Goal: Task Accomplishment & Management: Manage account settings

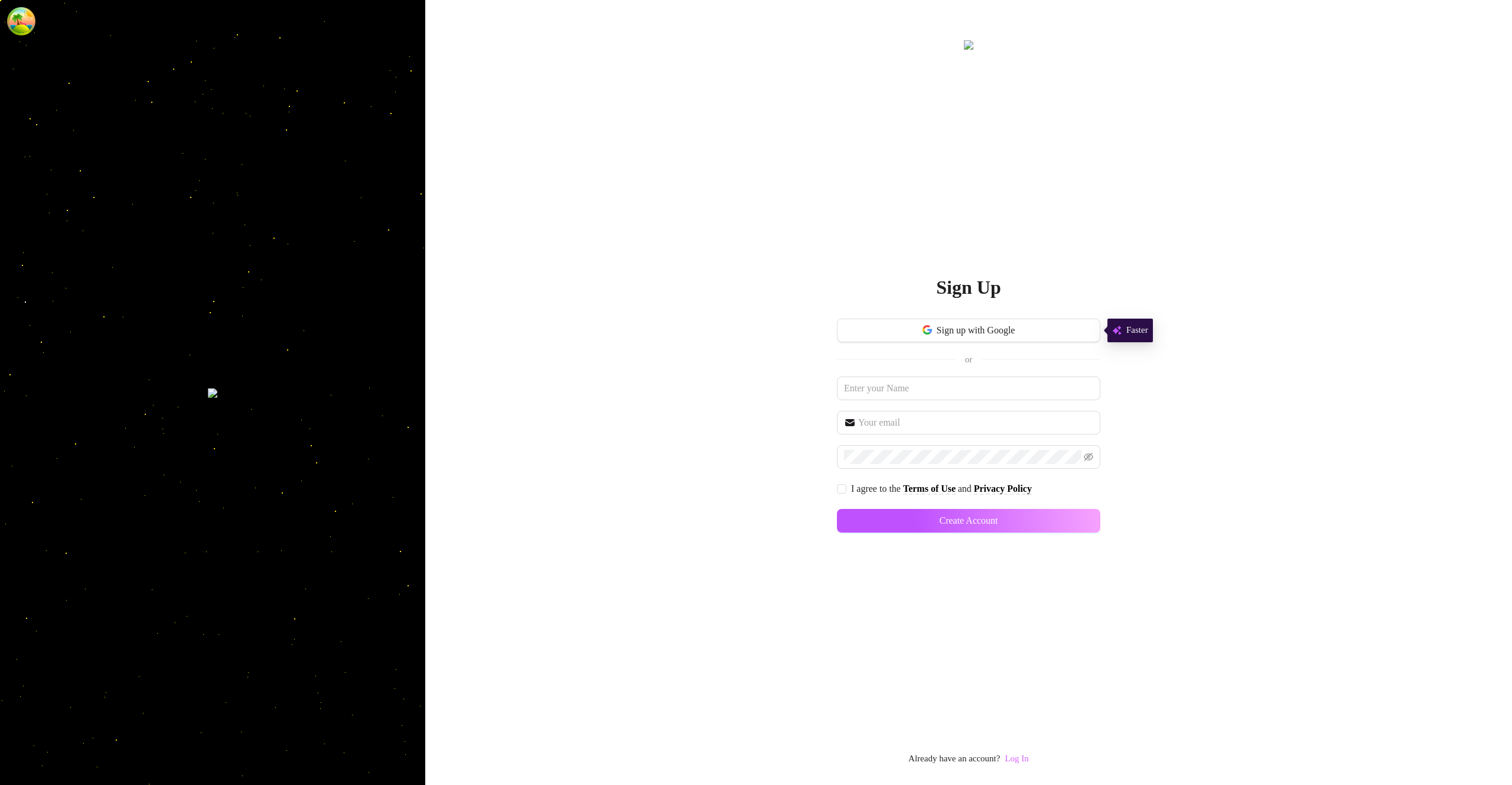
click at [1018, 759] on link "Log In" at bounding box center [1017, 758] width 24 height 9
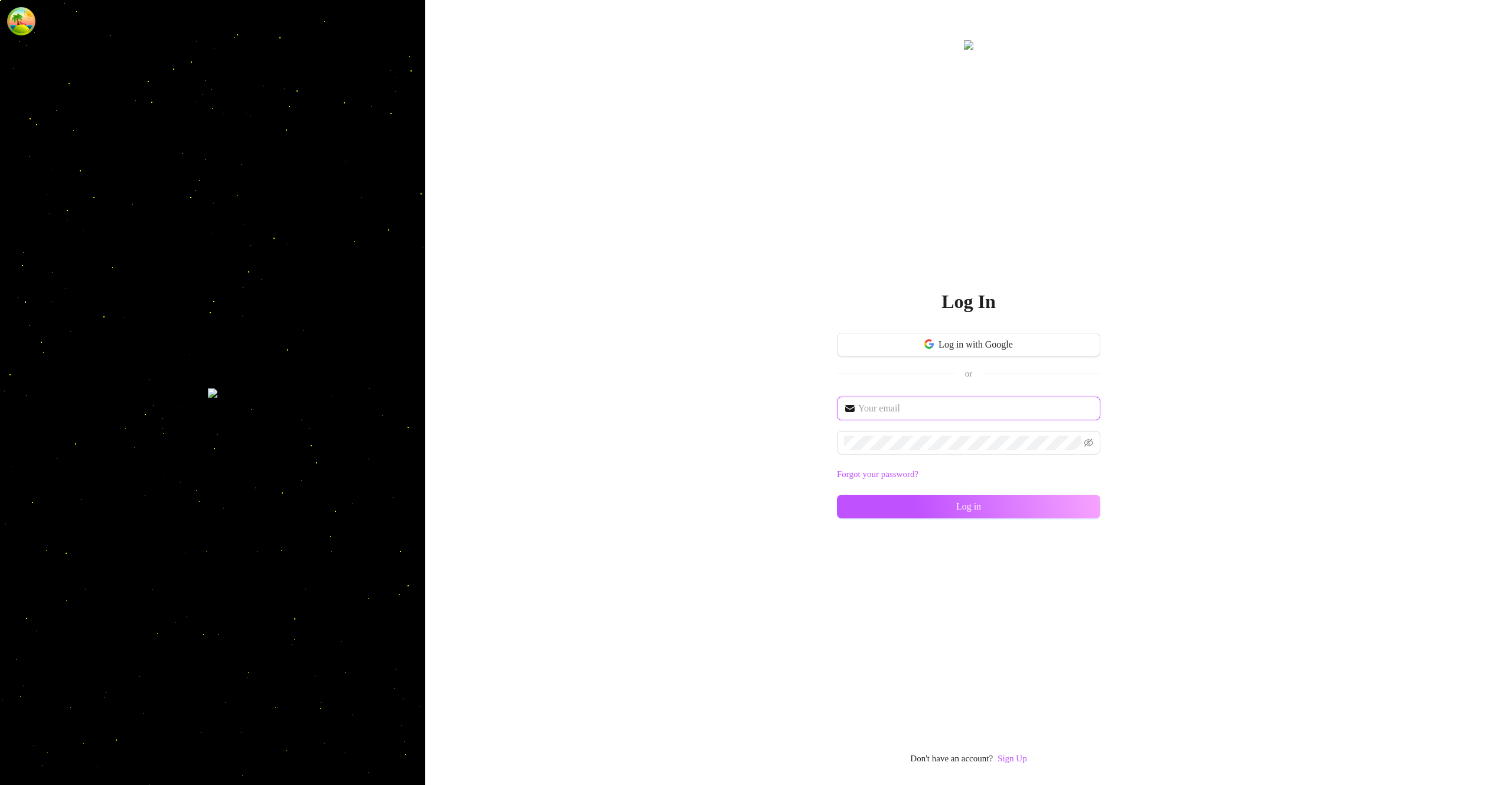
click at [931, 413] on input "text" at bounding box center [976, 408] width 235 height 14
type input "im@supercreator.app"
click at [1073, 507] on button "Log in" at bounding box center [969, 507] width 263 height 24
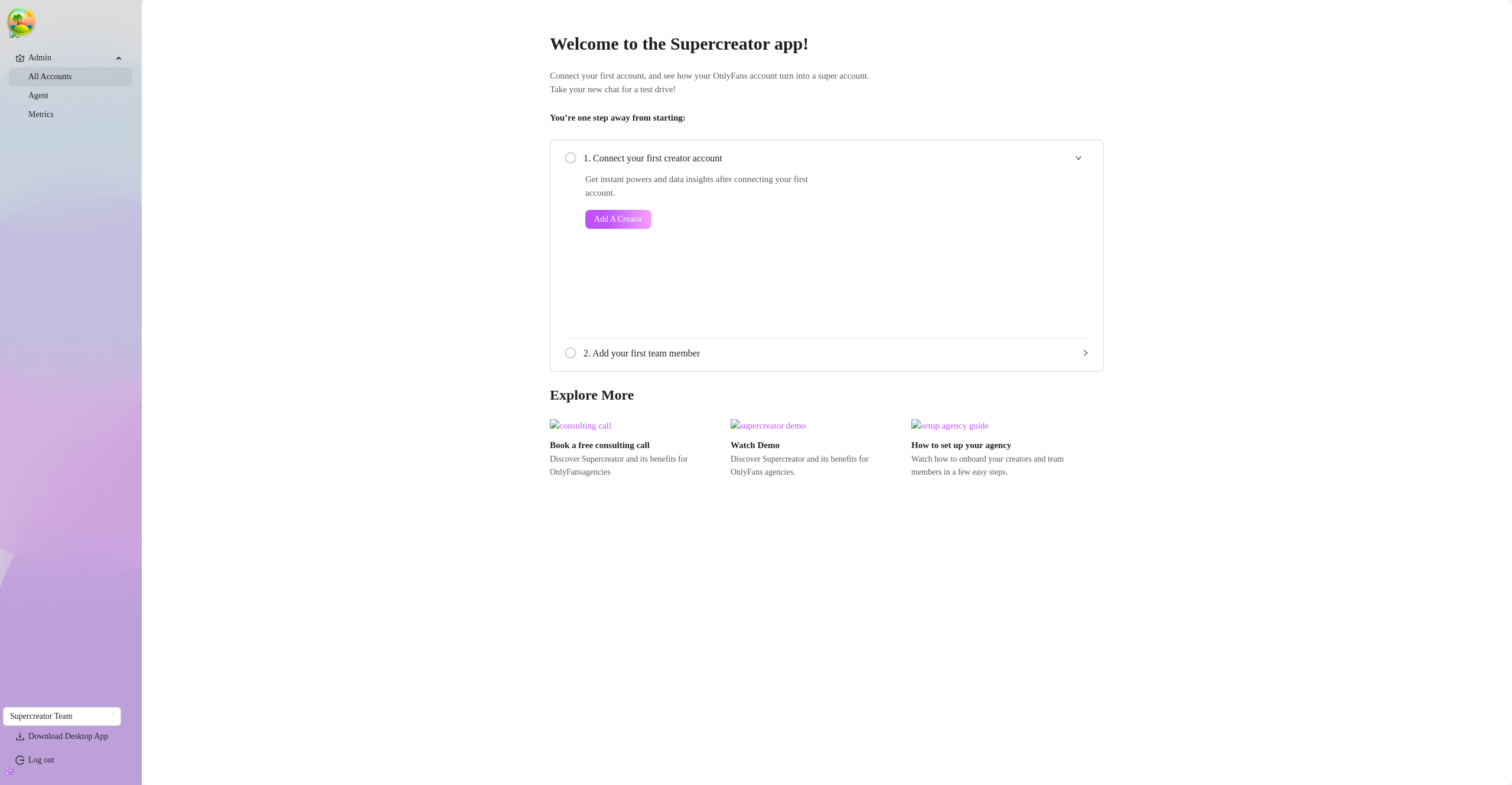
click at [65, 80] on link "All Accounts" at bounding box center [50, 77] width 43 height 9
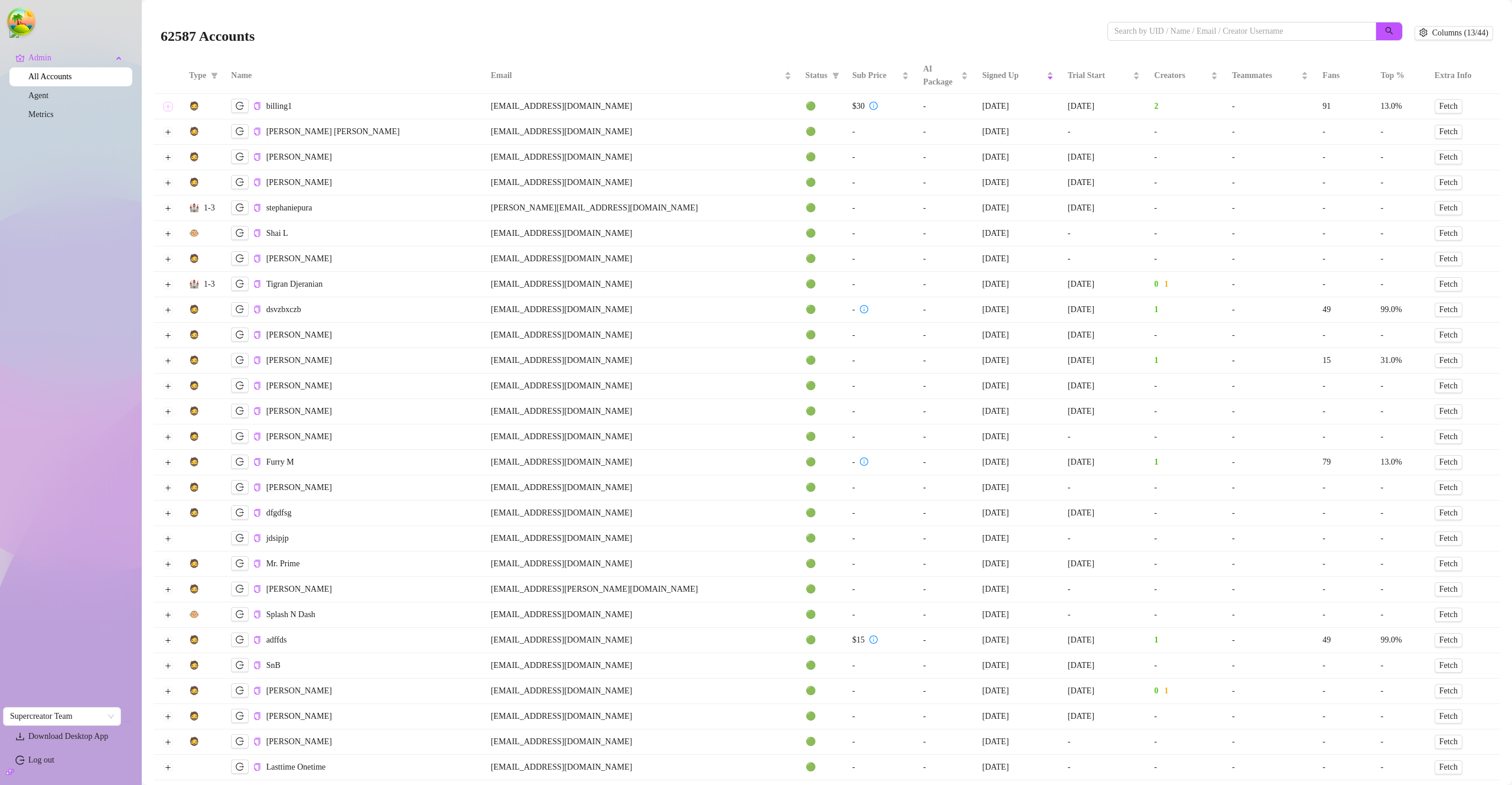
click at [168, 107] on button "Expand row" at bounding box center [167, 106] width 9 height 9
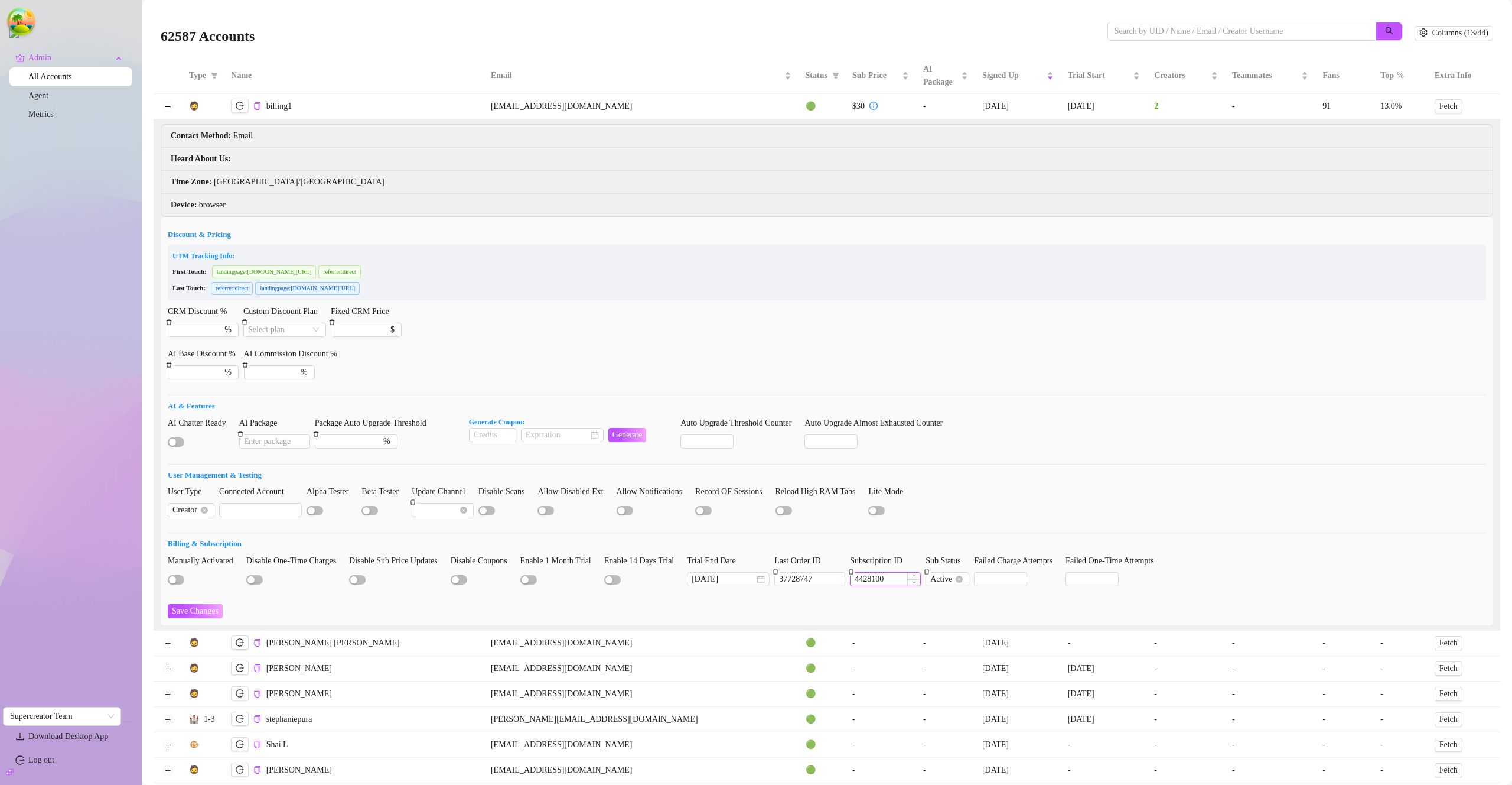
click at [908, 581] on input "4428100" at bounding box center [884, 579] width 69 height 13
